Goal: Check status: Check status

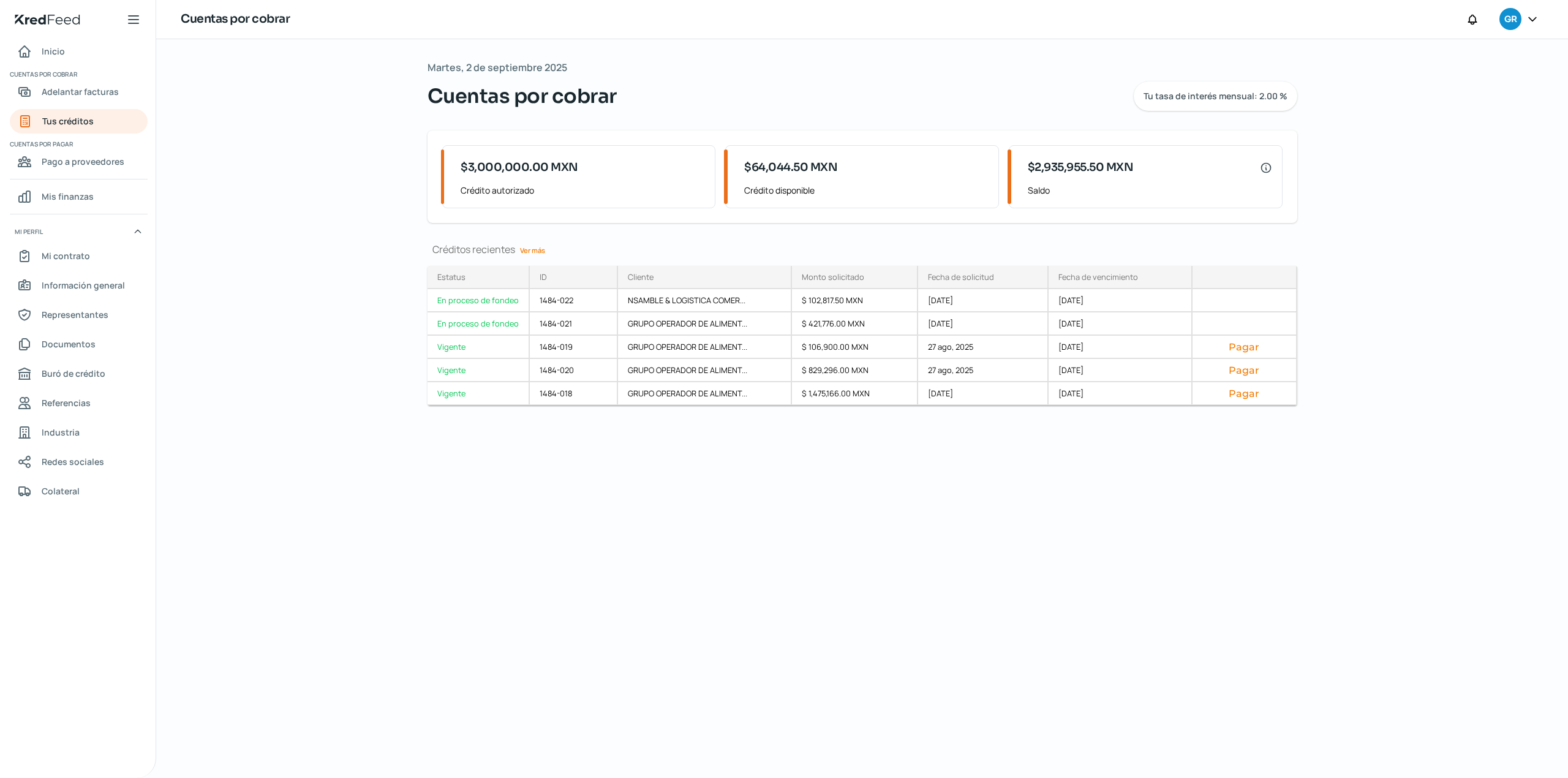
drag, startPoint x: 324, startPoint y: 372, endPoint x: 48, endPoint y: 64, distance: 413.6
click at [321, 366] on div "[DATE] Cuentas por cobrar Tu tasa de interés mensual: 2.00 % $3,000,000.00 MXN …" at bounding box center [862, 409] width 1412 height 739
click at [63, 55] on span "Inicio" at bounding box center [53, 51] width 23 height 15
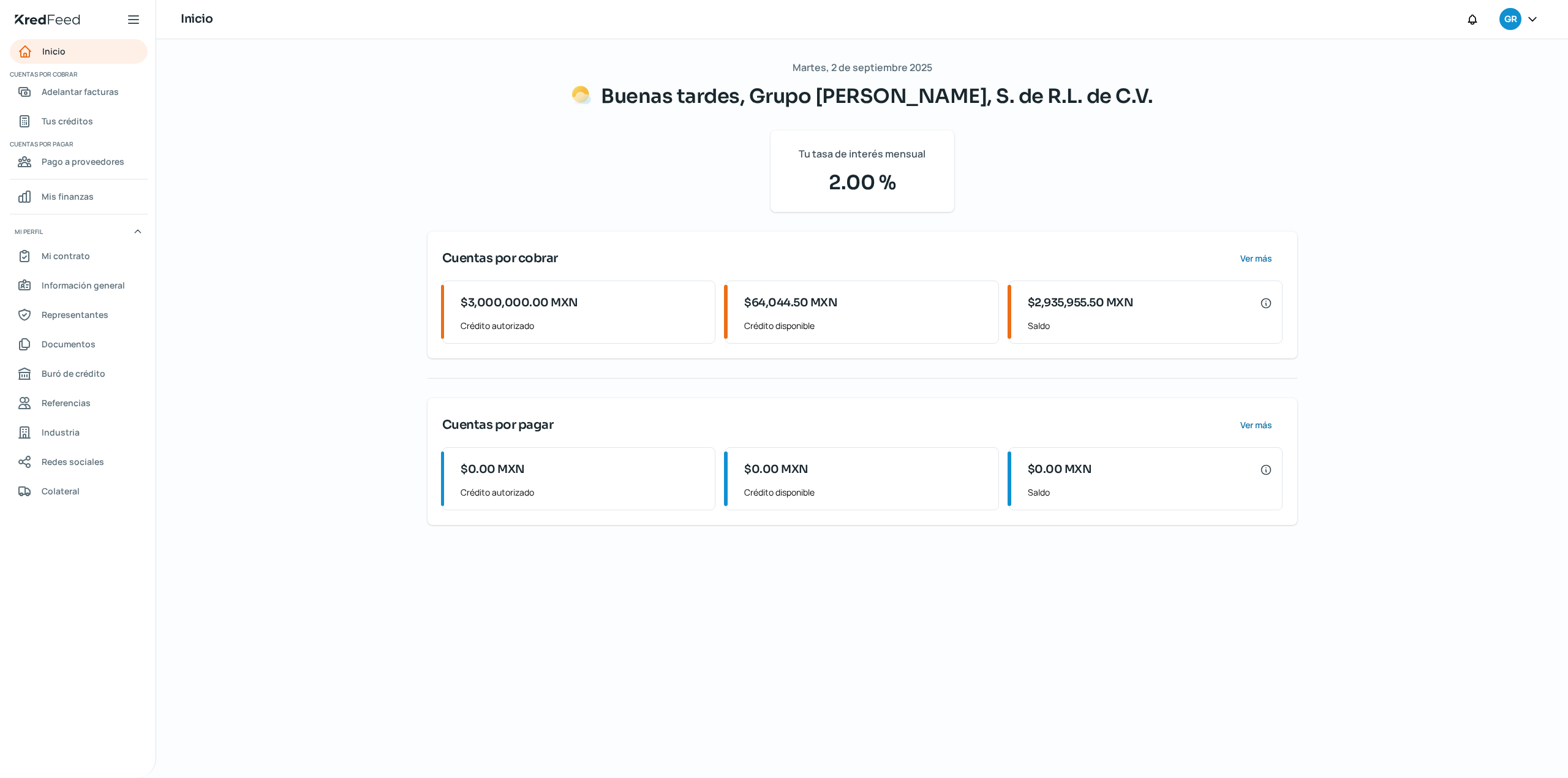
click at [865, 701] on div "[DATE] Buenas tardes, Grupo Alimenticio Roech, S. de R.L. de C.V. Tu tasa de in…" at bounding box center [862, 409] width 919 height 739
click at [85, 126] on span "Tus créditos" at bounding box center [67, 121] width 51 height 15
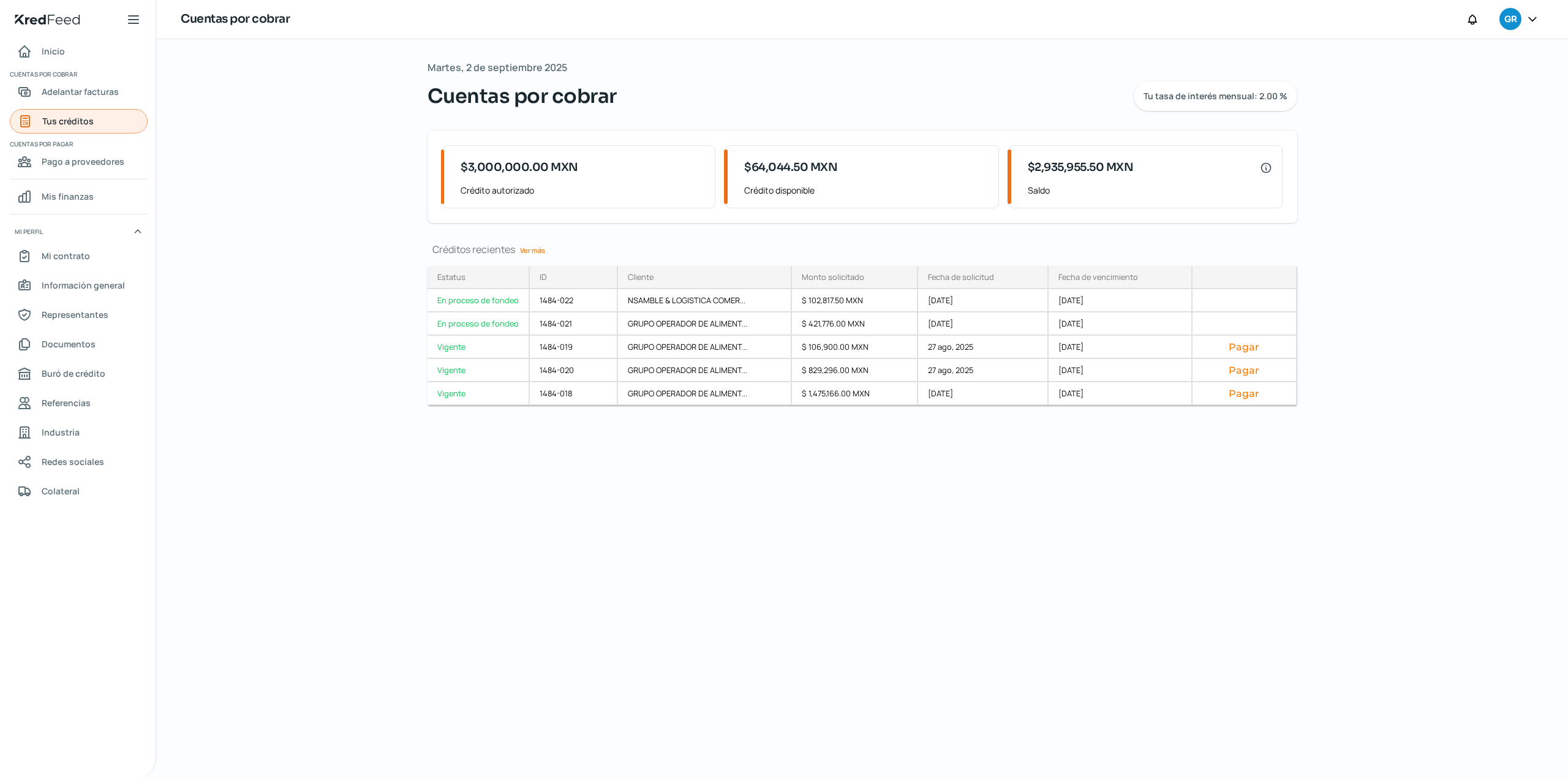
click at [87, 126] on span "Tus créditos" at bounding box center [67, 121] width 51 height 15
click at [775, 581] on div "[DATE] Cuentas por cobrar Tu tasa de interés mensual: 2.00 % $3,000,000.00 MXN …" at bounding box center [862, 409] width 919 height 739
click at [1528, 19] on icon at bounding box center [1533, 19] width 12 height 12
click at [1394, 386] on div "[DATE] Cuentas por cobrar Tu tasa de interés mensual: 2.00 % $3,000,000.00 MXN …" at bounding box center [862, 409] width 1412 height 739
click at [642, 590] on div "[DATE] Cuentas por cobrar Tu tasa de interés mensual: 2.00 % $3,000,000.00 MXN …" at bounding box center [862, 409] width 919 height 739
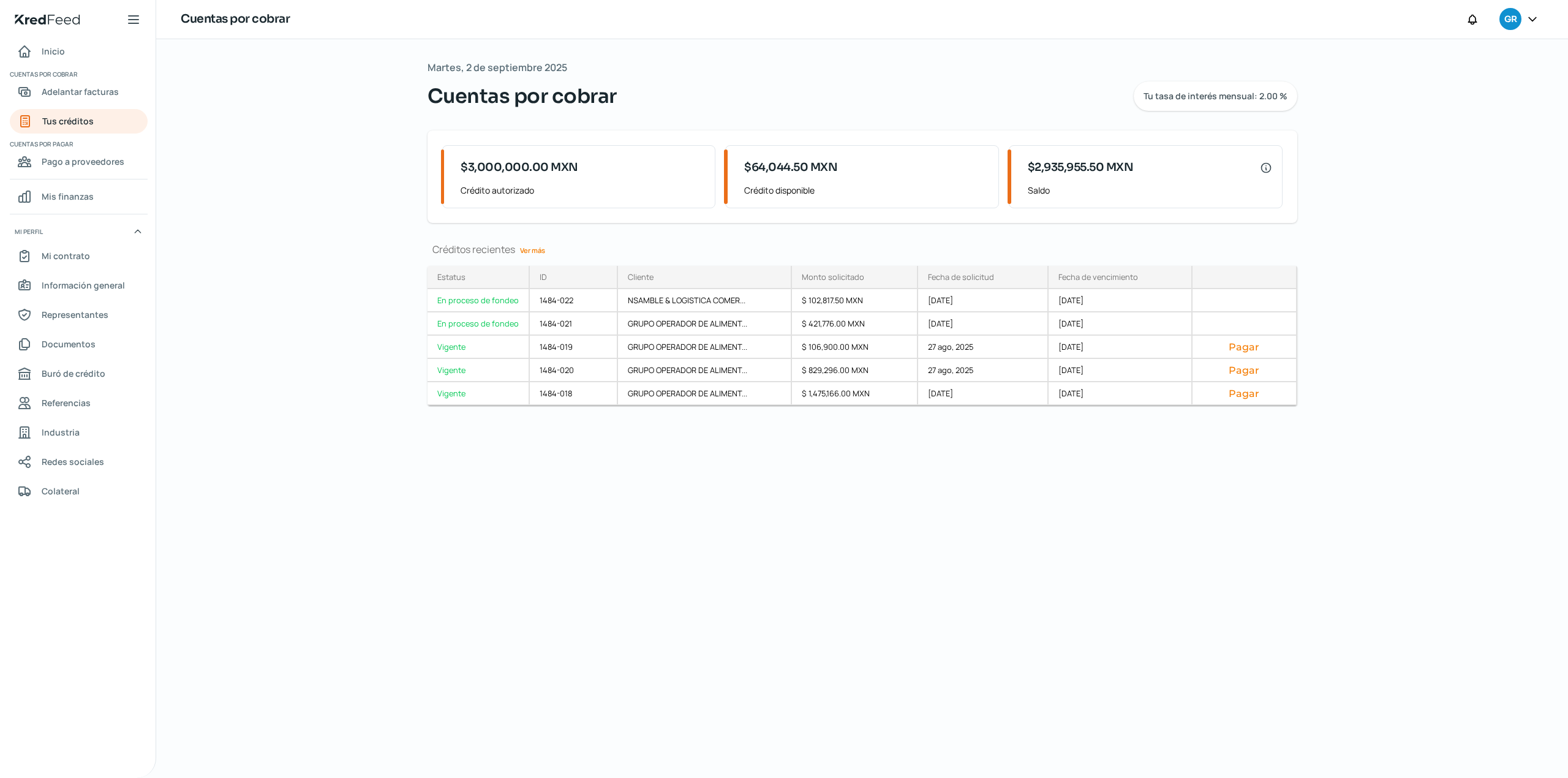
click at [876, 518] on div "[DATE] Cuentas por cobrar Tu tasa de interés mensual: 2.00 % $3,000,000.00 MXN …" at bounding box center [862, 409] width 919 height 739
click at [1059, 643] on div "[DATE] Cuentas por cobrar Tu tasa de interés mensual: 2.00 % $3,000,000.00 MXN …" at bounding box center [862, 409] width 919 height 739
click at [1417, 583] on div "[DATE] Cuentas por cobrar Tu tasa de interés mensual: 2.00 % $3,000,000.00 MXN …" at bounding box center [862, 409] width 1412 height 739
